Goal: Task Accomplishment & Management: Use online tool/utility

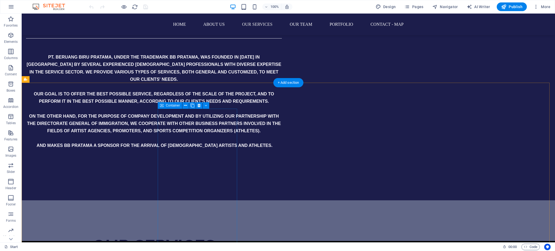
scroll to position [723, 0]
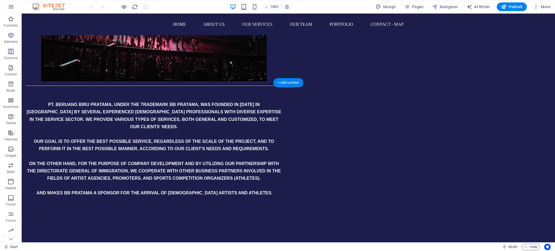
click at [52, 79] on icon at bounding box center [51, 80] width 3 height 6
select select "rem"
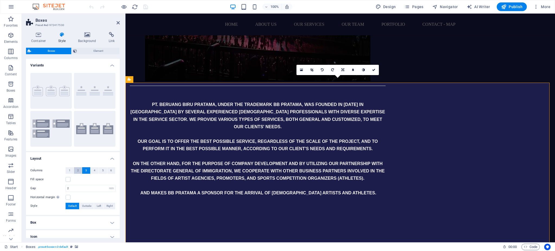
click at [77, 170] on span "2" at bounding box center [78, 170] width 2 height 7
click at [117, 23] on icon at bounding box center [118, 23] width 3 height 4
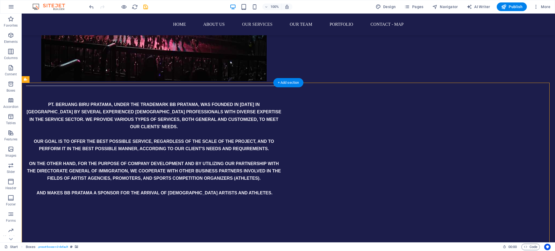
scroll to position [759, 0]
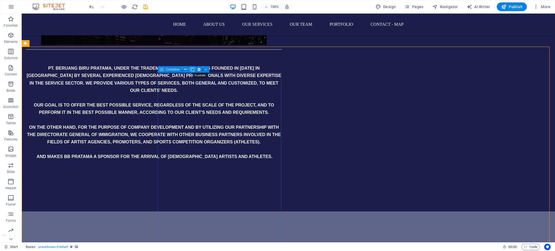
click at [192, 69] on icon at bounding box center [193, 70] width 4 height 6
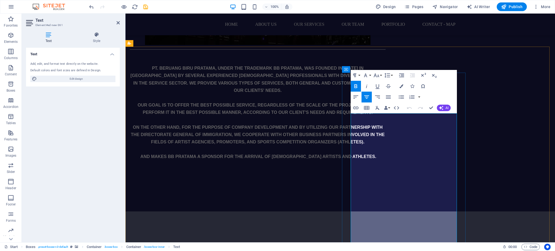
drag, startPoint x: 437, startPoint y: 146, endPoint x: 386, endPoint y: 131, distance: 53.1
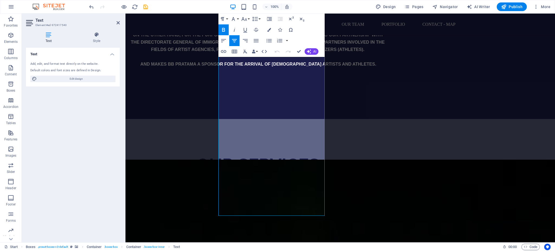
scroll to position [874, 0]
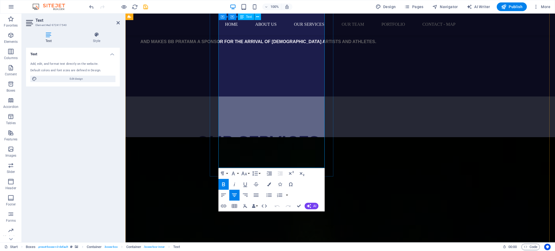
drag, startPoint x: 264, startPoint y: 162, endPoint x: 303, endPoint y: 158, distance: 39.0
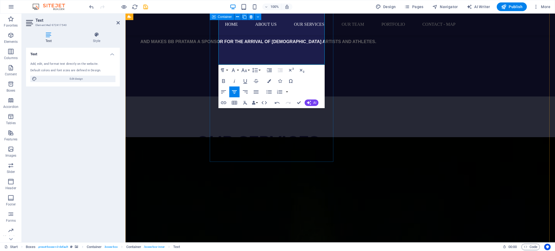
scroll to position [838, 0]
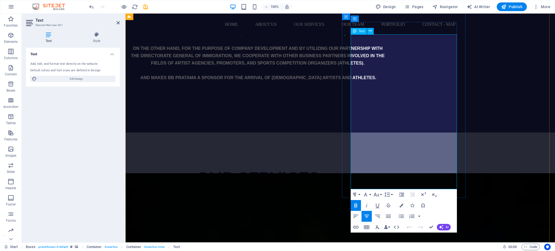
drag, startPoint x: 403, startPoint y: 92, endPoint x: 408, endPoint y: 93, distance: 5.5
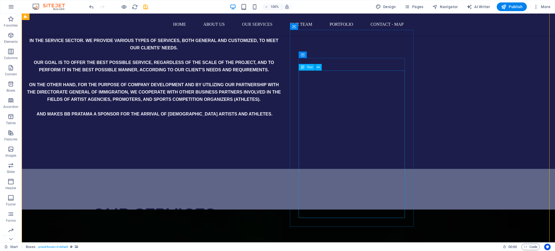
scroll to position [910, 0]
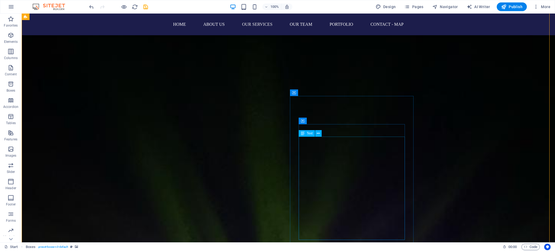
scroll to position [1018, 0]
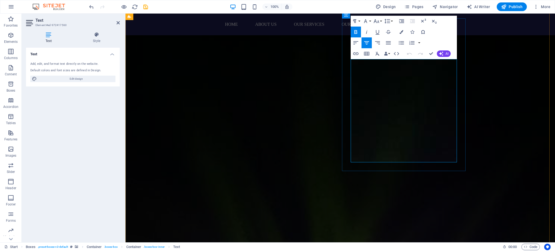
drag, startPoint x: 423, startPoint y: 122, endPoint x: 429, endPoint y: 121, distance: 6.0
drag, startPoint x: 436, startPoint y: 121, endPoint x: 374, endPoint y: 121, distance: 61.8
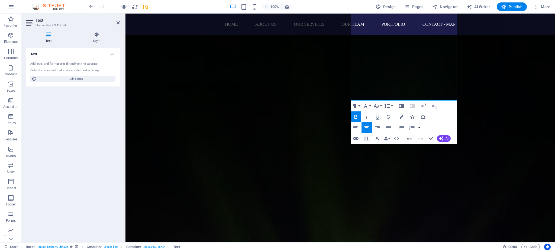
scroll to position [1091, 0]
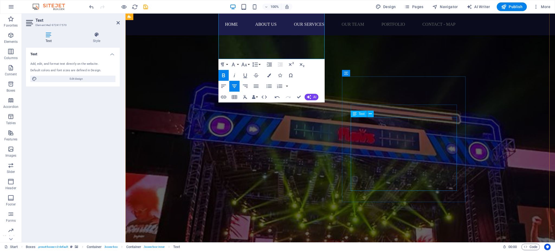
scroll to position [1308, 0]
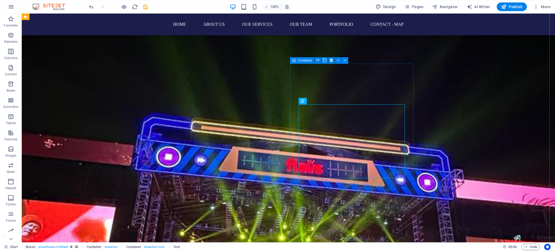
scroll to position [1147, 0]
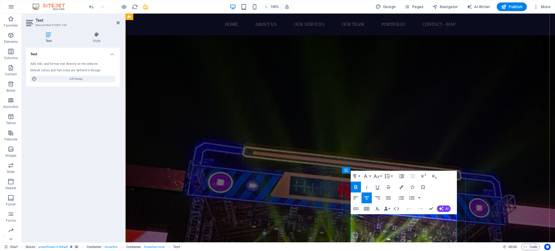
drag, startPoint x: 509, startPoint y: 228, endPoint x: 385, endPoint y: 215, distance: 124.3
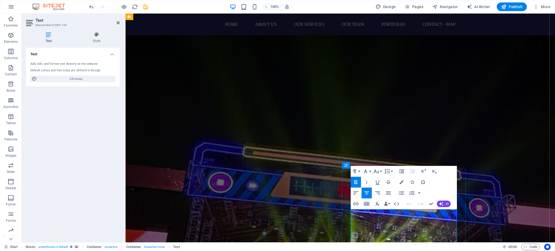
scroll to position [1151, 0]
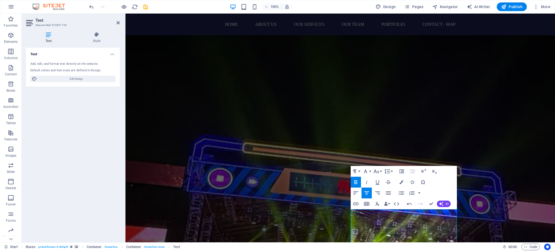
click at [488, 211] on figure at bounding box center [340, 254] width 430 height 788
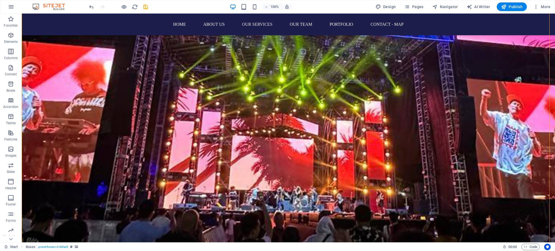
scroll to position [1332, 0]
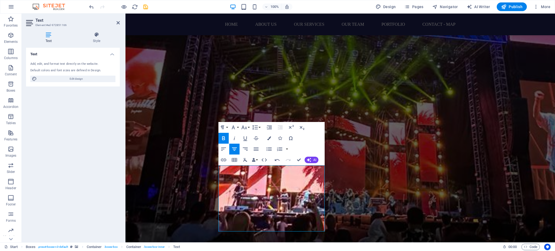
click at [437, 179] on figure at bounding box center [340, 75] width 430 height 793
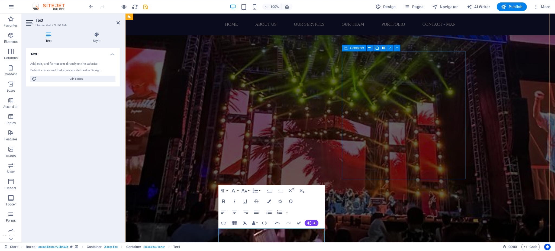
scroll to position [1224, 0]
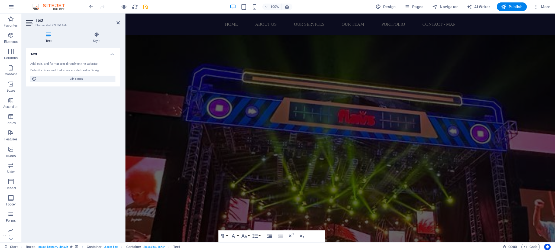
click at [490, 156] on figure at bounding box center [340, 183] width 430 height 793
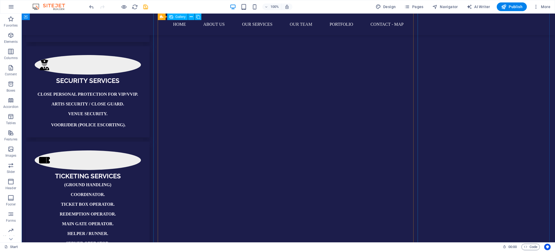
scroll to position [2451, 0]
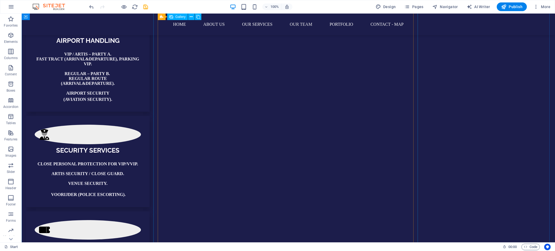
select select "1"
select select "px"
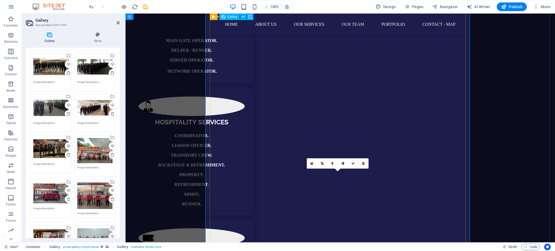
scroll to position [2776, 0]
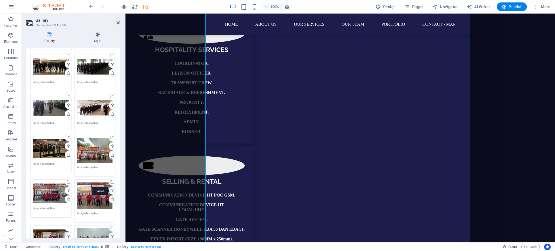
click at [109, 190] on div "Upload" at bounding box center [112, 191] width 8 height 8
click at [110, 189] on div "Upload" at bounding box center [112, 191] width 8 height 8
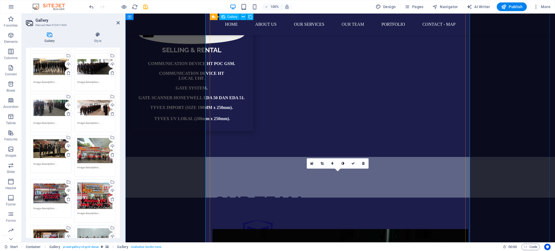
scroll to position [2727, 0]
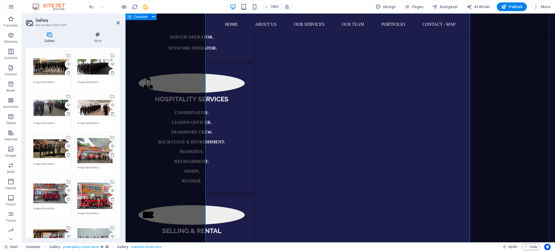
drag, startPoint x: 515, startPoint y: 124, endPoint x: 618, endPoint y: 124, distance: 103.3
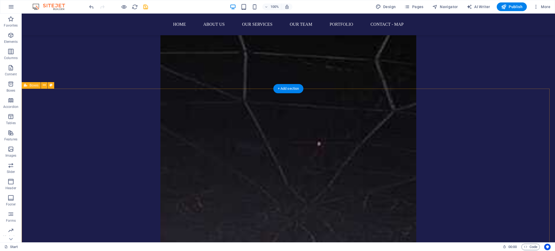
scroll to position [3450, 0]
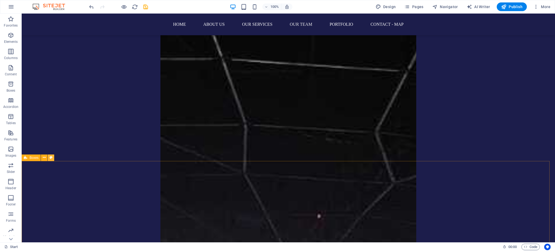
click at [50, 156] on icon at bounding box center [51, 158] width 3 height 6
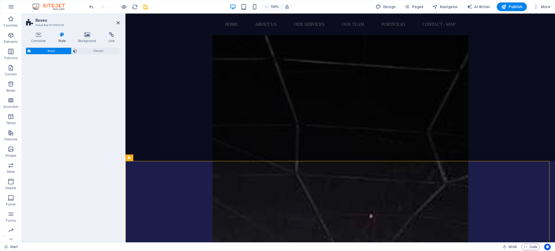
select select "rem"
select select "preset-boxes-v3-border"
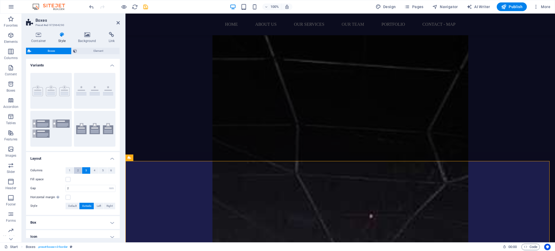
click at [77, 172] on span "2" at bounding box center [78, 170] width 2 height 7
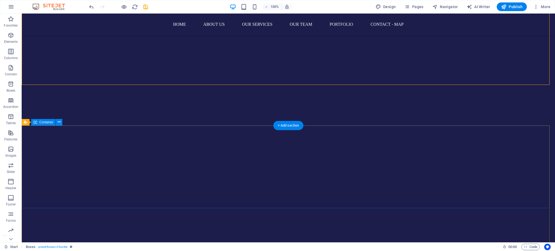
scroll to position [4534, 0]
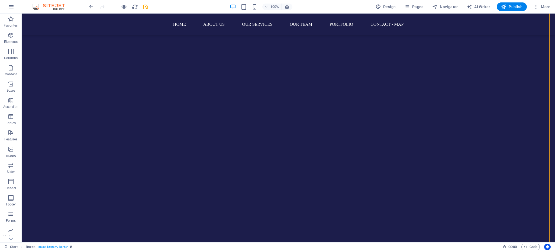
click at [145, 9] on icon "save" at bounding box center [146, 7] width 6 height 6
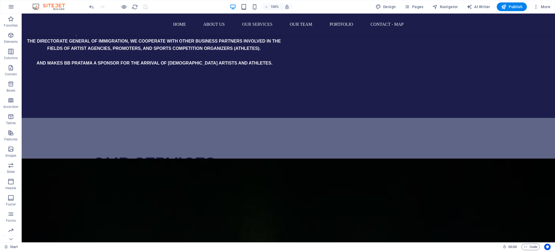
scroll to position [0, 0]
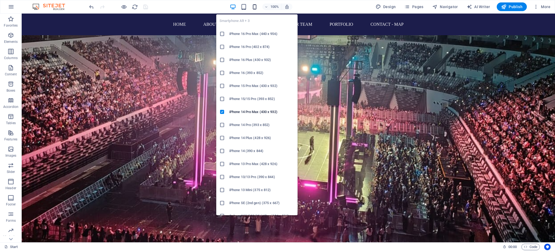
click at [255, 4] on icon "button" at bounding box center [255, 7] width 6 height 6
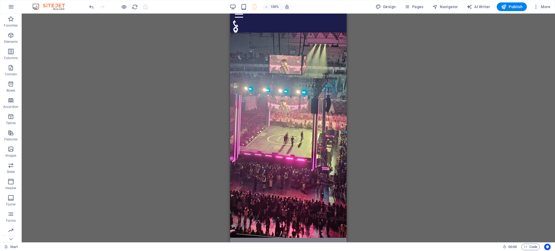
scroll to position [70, 0]
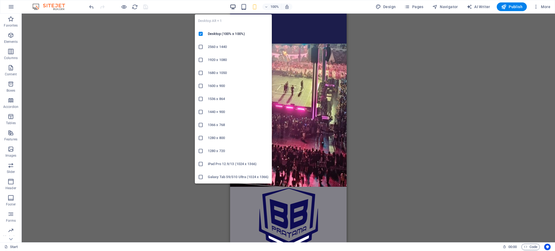
click at [234, 6] on icon "button" at bounding box center [233, 7] width 6 height 6
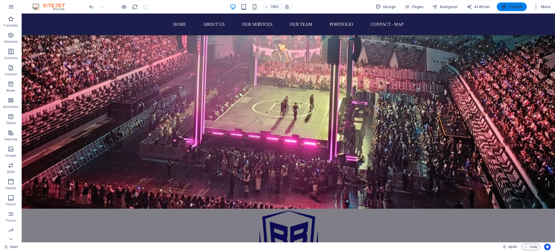
click at [517, 8] on span "Publish" at bounding box center [511, 6] width 21 height 5
